Goal: Task Accomplishment & Management: Manage account settings

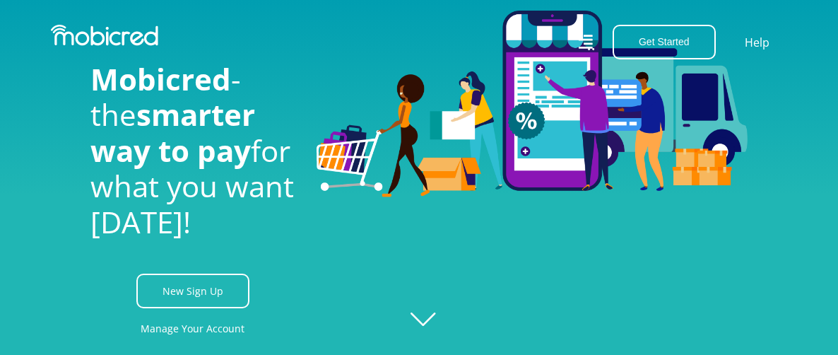
scroll to position [71, 0]
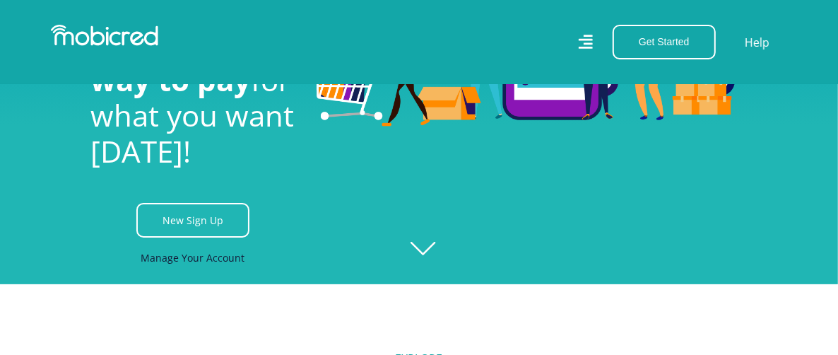
click at [233, 242] on link "Manage Your Account" at bounding box center [193, 258] width 104 height 32
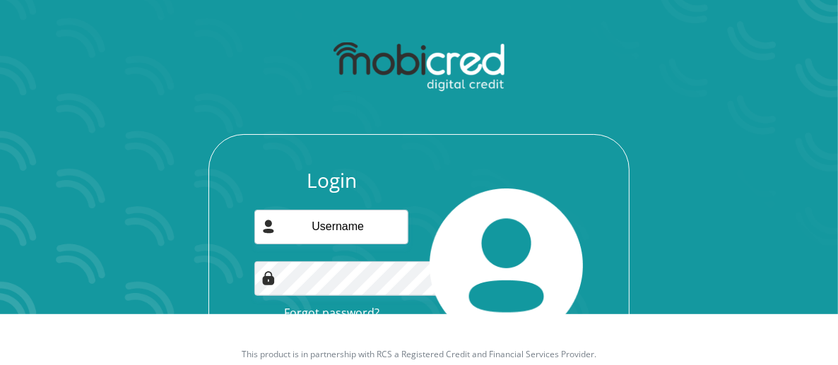
scroll to position [114, 0]
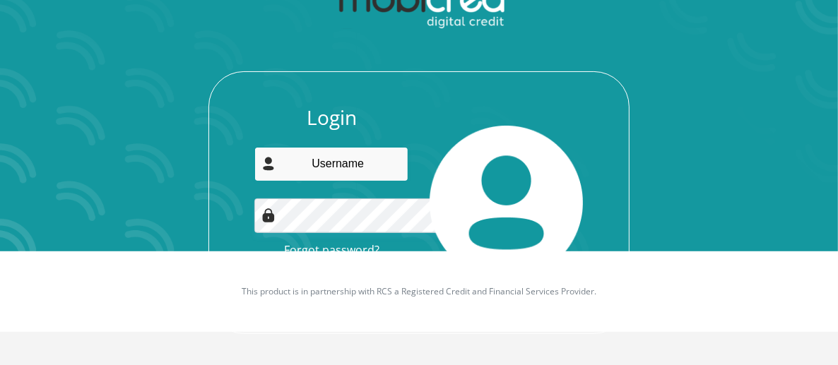
click at [331, 174] on input "email" at bounding box center [330, 164] width 153 height 35
type input "avril.reeftrade@gmail.com"
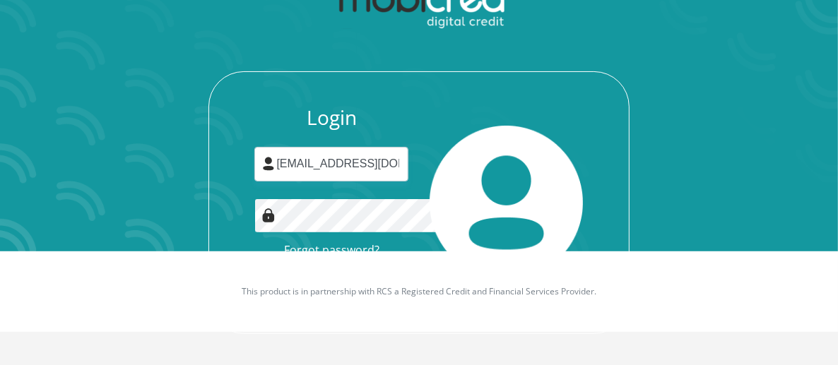
click at [268, 268] on button "Login" at bounding box center [331, 284] width 126 height 32
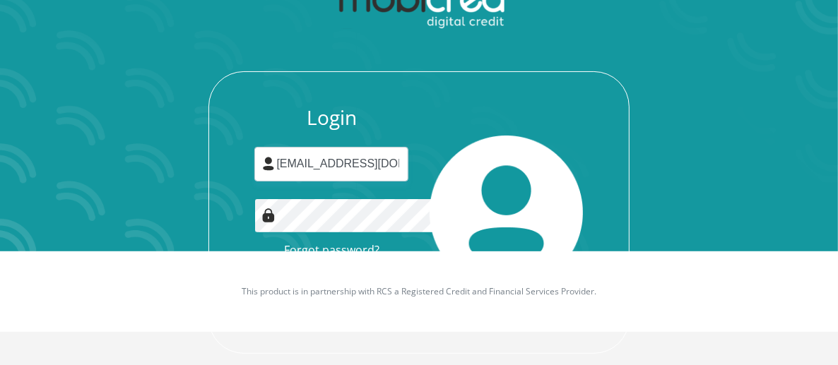
scroll to position [0, 0]
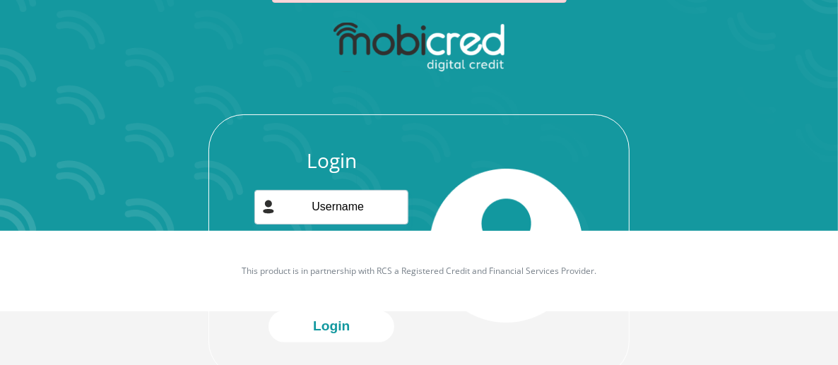
scroll to position [177, 0]
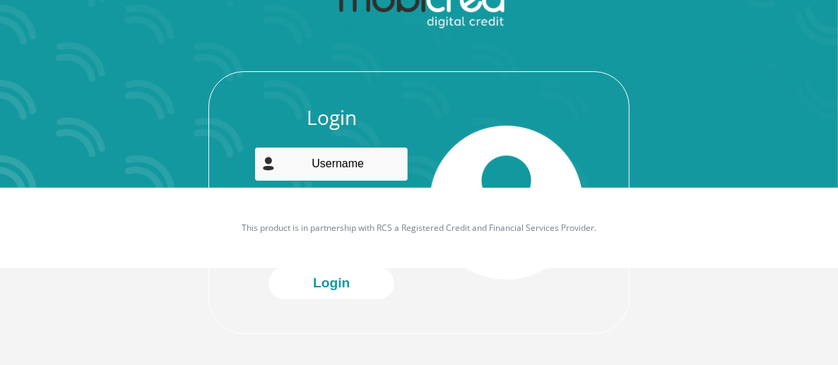
click at [276, 166] on input "email" at bounding box center [330, 164] width 153 height 35
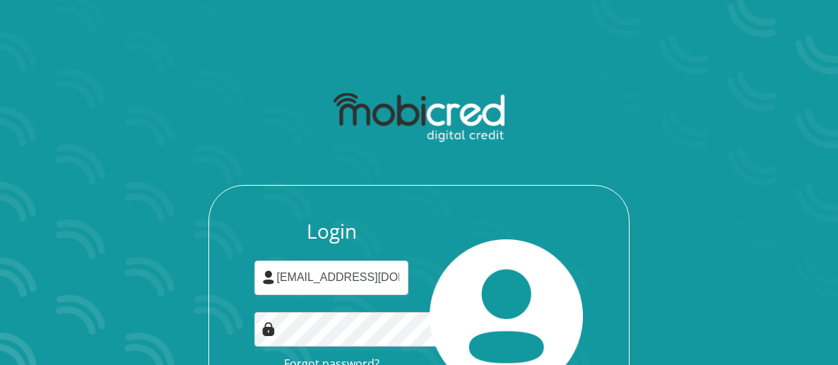
scroll to position [114, 0]
